Goal: Check status: Check status

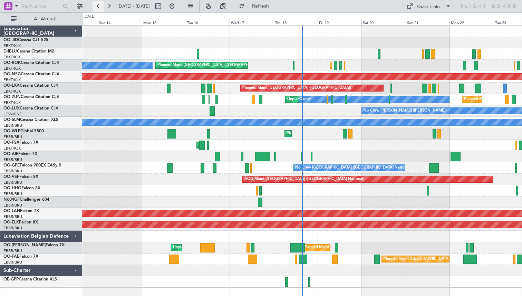
click at [98, 5] on button at bounding box center [97, 6] width 11 height 11
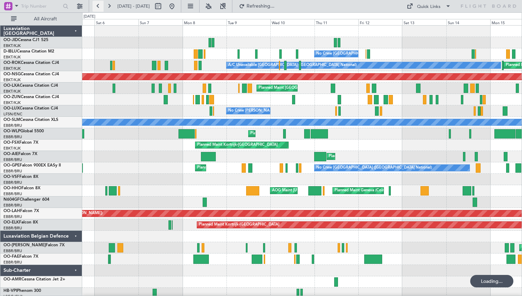
click at [98, 5] on button at bounding box center [97, 6] width 11 height 11
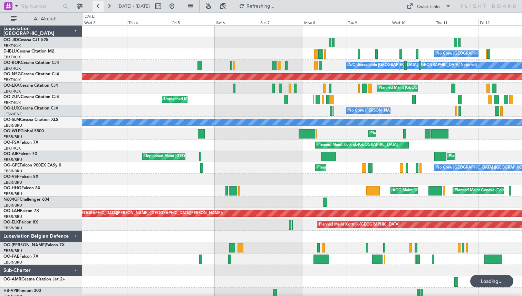
click at [98, 5] on button at bounding box center [97, 6] width 11 height 11
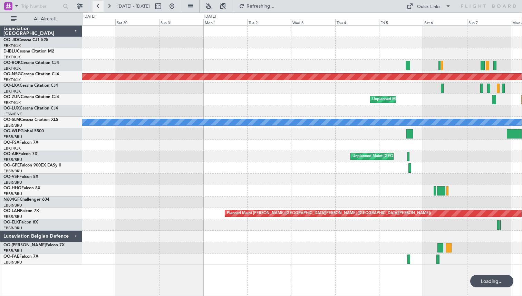
click at [98, 5] on button at bounding box center [97, 6] width 11 height 11
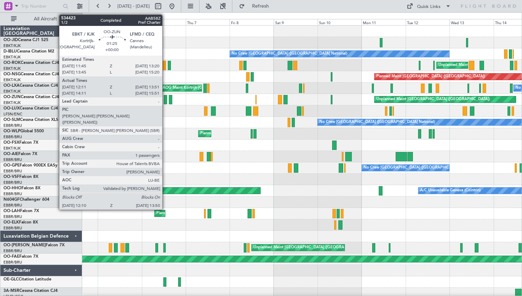
click at [165, 101] on div at bounding box center [165, 99] width 3 height 9
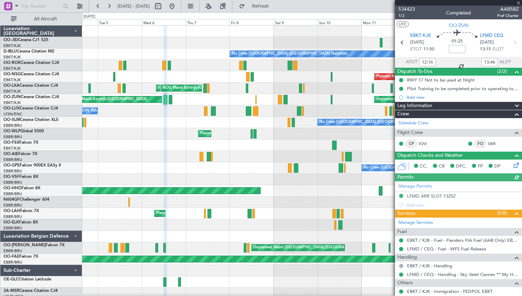
scroll to position [52, 0]
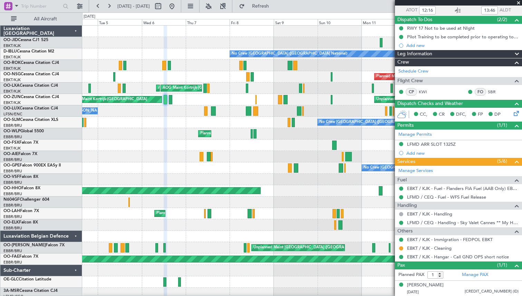
click at [518, 3] on span at bounding box center [518, 3] width 7 height 6
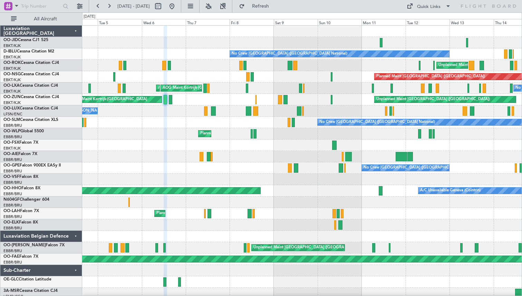
type input "0"
click at [177, 6] on button at bounding box center [171, 6] width 11 height 11
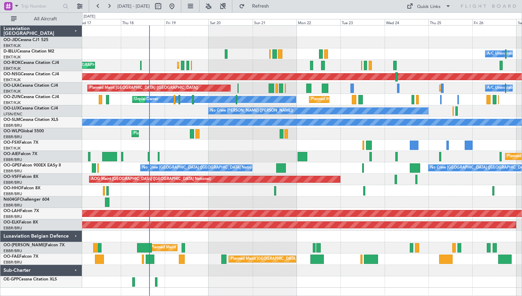
click at [250, 61] on div "Planned Maint Paris (Le Bourget) Planned Maint Kortrijk-Wevelgem Owner Kortrijk…" at bounding box center [301, 65] width 439 height 11
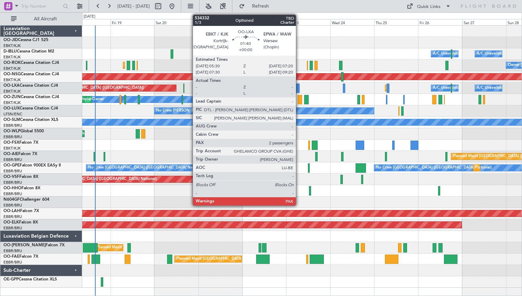
click at [299, 89] on div at bounding box center [297, 87] width 3 height 9
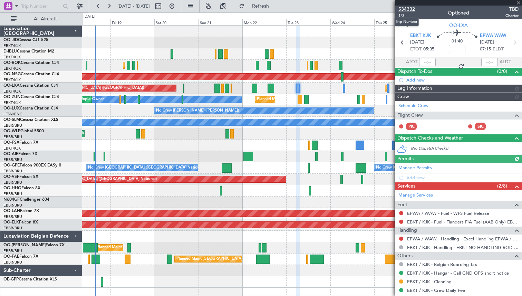
click at [405, 7] on span "534332" at bounding box center [406, 9] width 17 height 7
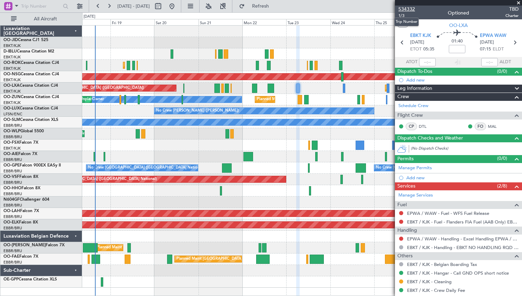
click at [411, 10] on span "534332" at bounding box center [406, 9] width 17 height 7
click at [261, 5] on button "Refresh" at bounding box center [256, 6] width 41 height 11
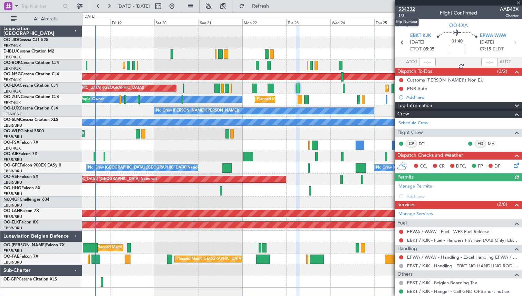
click at [404, 9] on span "534332" at bounding box center [406, 9] width 17 height 7
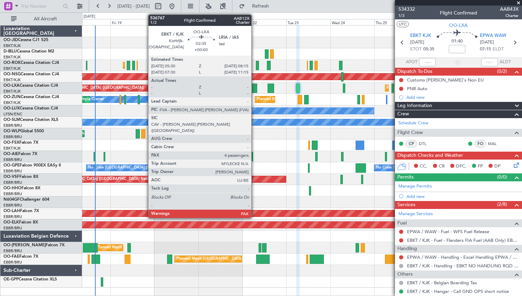
click at [254, 87] on div at bounding box center [254, 87] width 5 height 9
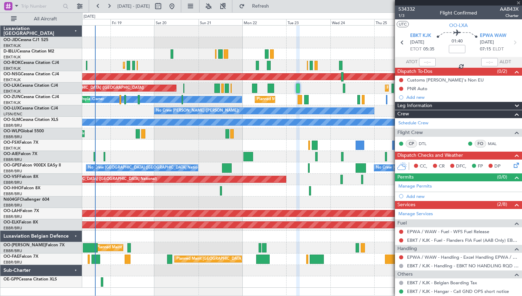
type input "4"
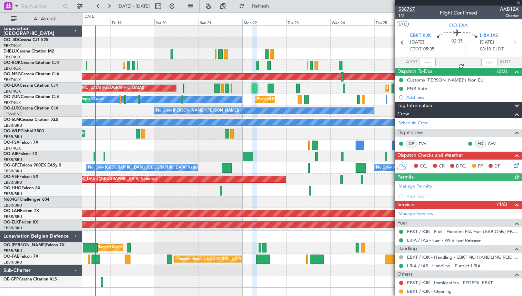
click at [404, 8] on span "536767" at bounding box center [406, 9] width 17 height 7
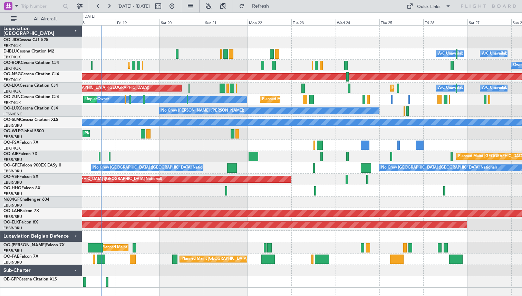
click at [273, 137] on div "Planned Maint Liege" at bounding box center [301, 133] width 439 height 11
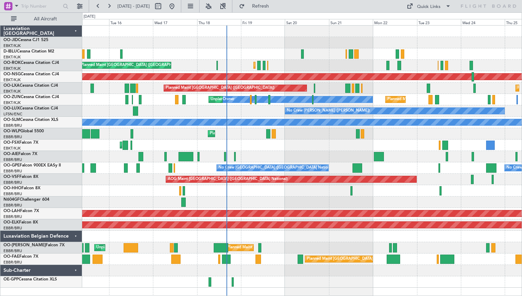
click at [348, 33] on div at bounding box center [301, 31] width 439 height 11
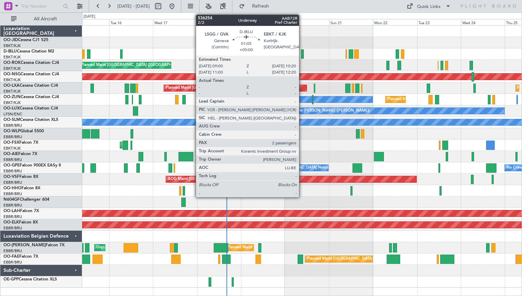
click at [302, 51] on div at bounding box center [302, 53] width 3 height 9
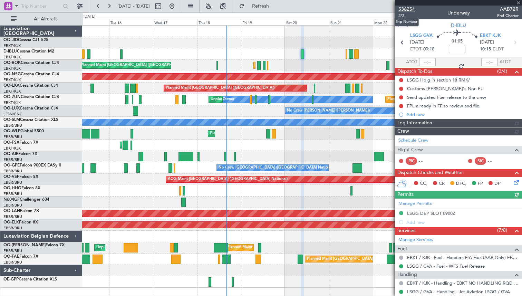
click at [402, 8] on span "536254" at bounding box center [406, 9] width 17 height 7
